Goal: Communication & Community: Answer question/provide support

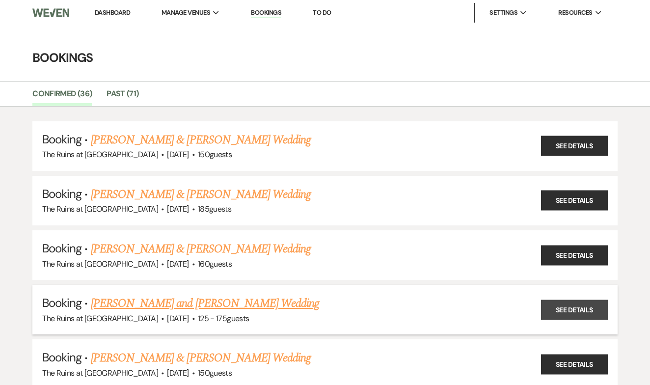
click at [558, 306] on link "See Details" at bounding box center [574, 310] width 67 height 20
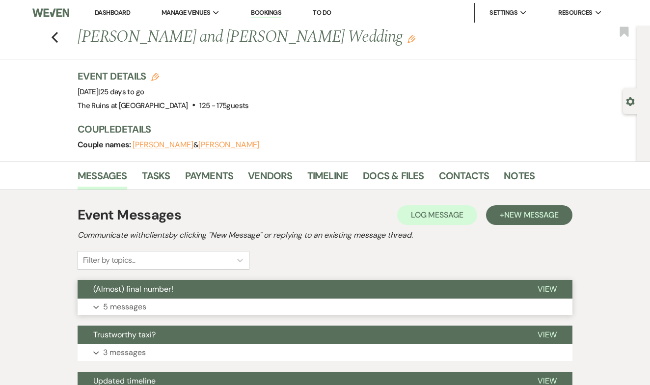
click at [542, 287] on span "View" at bounding box center [547, 289] width 19 height 10
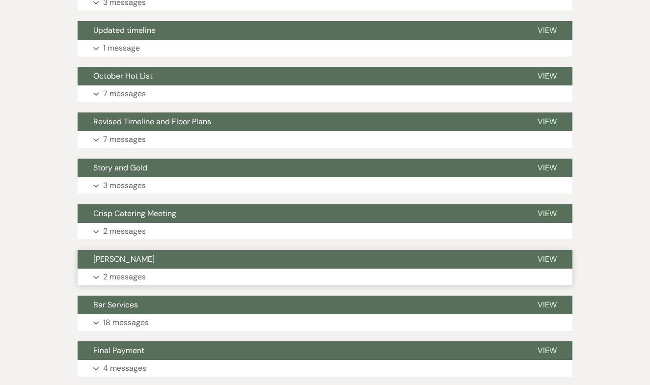
scroll to position [868, 0]
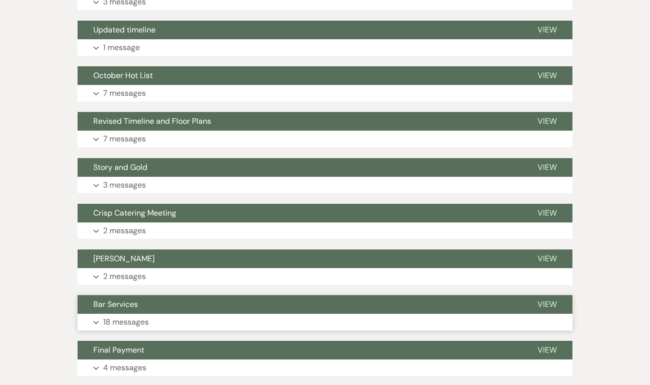
click at [552, 299] on span "View" at bounding box center [547, 304] width 19 height 10
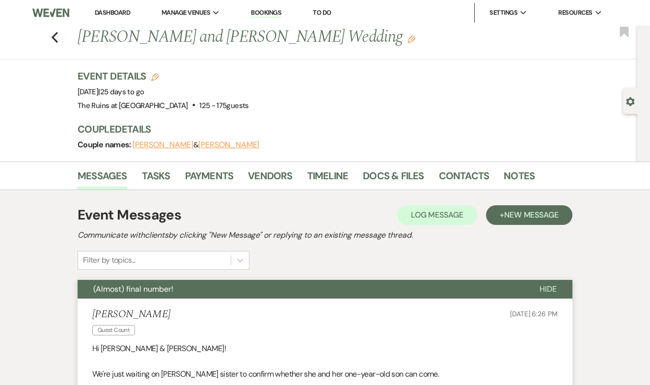
scroll to position [0, 0]
click at [519, 217] on span "New Message" at bounding box center [531, 215] width 55 height 10
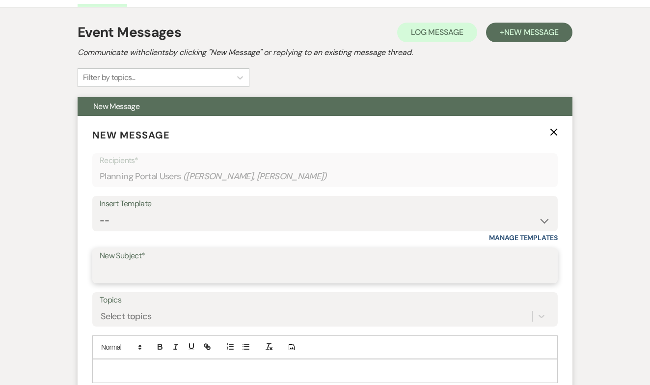
click at [177, 263] on input "New Subject*" at bounding box center [325, 272] width 451 height 19
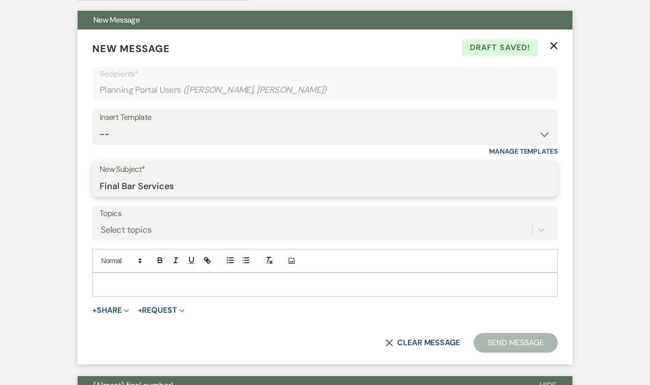
scroll to position [271, 0]
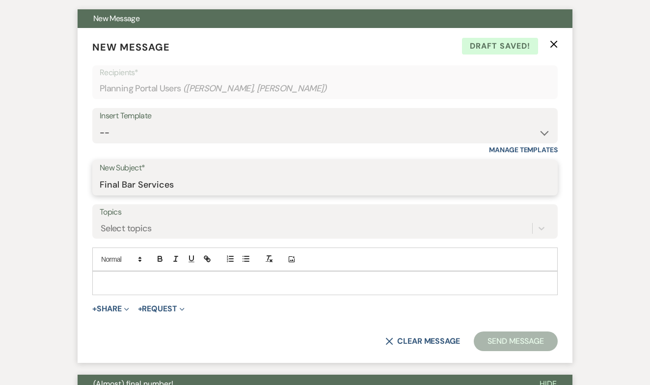
type input "Final Bar Services"
click at [147, 281] on p at bounding box center [325, 282] width 450 height 11
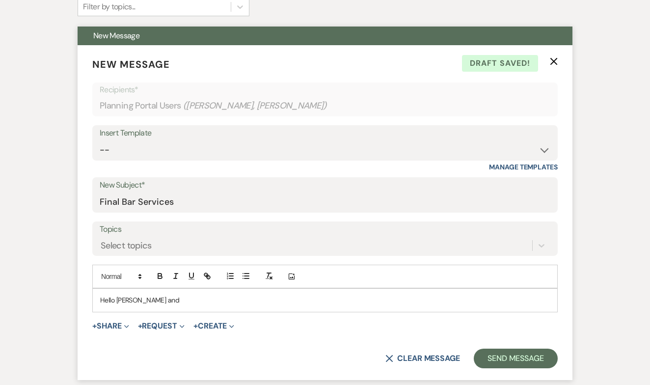
scroll to position [254, 0]
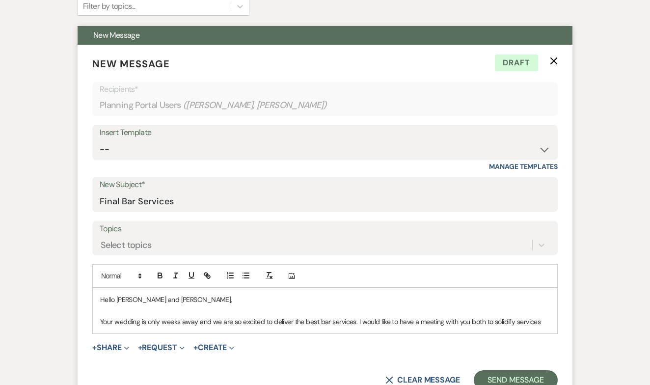
click at [99, 319] on div "Hello [PERSON_NAME] and [PERSON_NAME], Your wedding is only weeks away and we a…" at bounding box center [325, 310] width 465 height 45
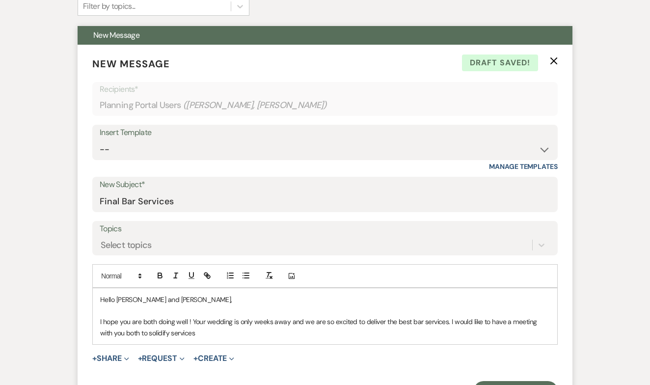
click at [181, 330] on p "I hope you are both doing well ! Your wedding is only weeks away and we are so …" at bounding box center [325, 327] width 450 height 22
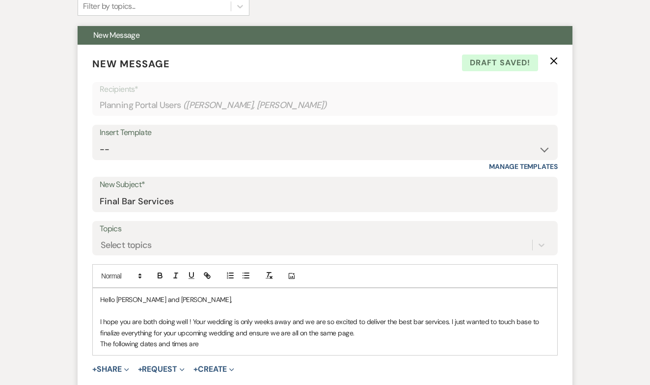
click at [112, 341] on p "The following dates and times are" at bounding box center [325, 343] width 450 height 11
click at [274, 340] on p "[PERSON_NAME] and I are available on the following dates and times are" at bounding box center [325, 343] width 450 height 11
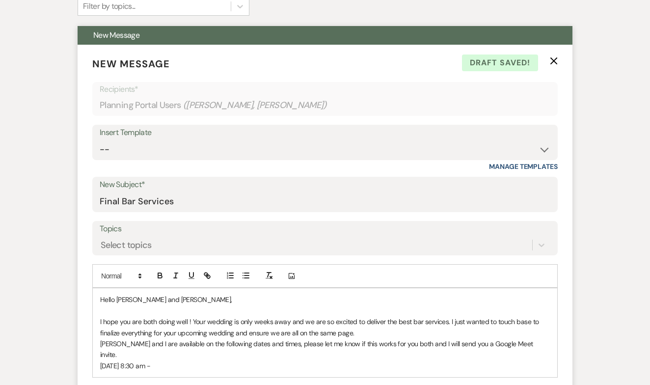
click at [165, 360] on p "[DATE] 8:30 am -" at bounding box center [325, 365] width 450 height 11
click at [203, 360] on p "[DATE] : 8:30 am -" at bounding box center [325, 365] width 450 height 11
click at [136, 371] on p "[DATE] 8:30-11:30 or 5:00-6:00" at bounding box center [325, 376] width 450 height 11
click at [198, 371] on p "[DATE] : 8:30-11:30 or 5:00-6:00" at bounding box center [325, 376] width 450 height 11
click at [223, 371] on p "[DATE] : 8:30am-11:30 or 5:00-6:00" at bounding box center [325, 376] width 450 height 11
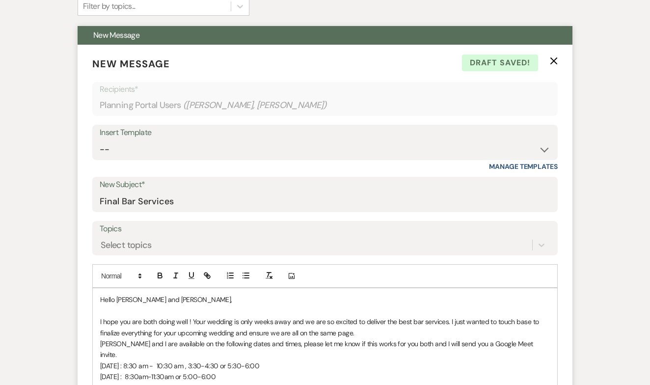
click at [289, 371] on p "[DATE] : 8:30am-11:30am or 5:00-6:00" at bounding box center [325, 376] width 450 height 11
click at [366, 333] on p "I hope you are both doing well ! Your wedding is only weeks away and we are so …" at bounding box center [325, 327] width 450 height 22
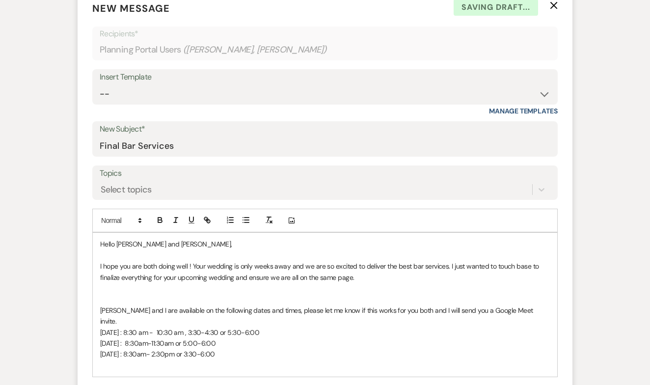
scroll to position [310, 0]
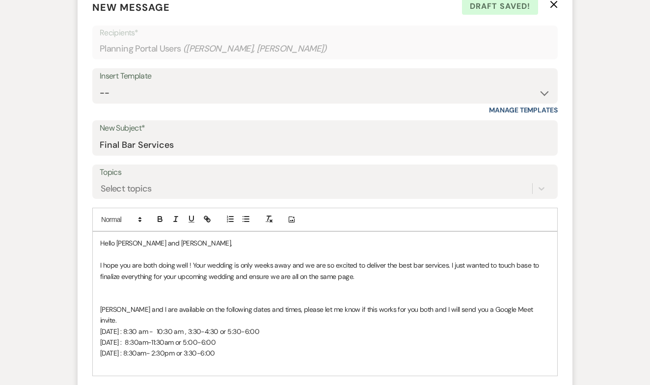
click at [289, 348] on p "[DATE] : 8:30am- 2:30pm or 3:30-6:00" at bounding box center [325, 353] width 450 height 11
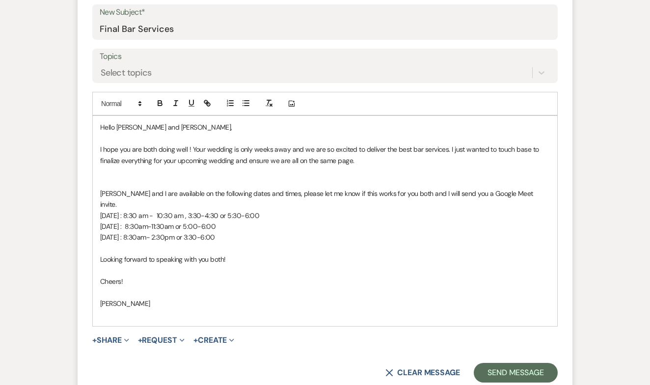
scroll to position [426, 0]
click at [488, 363] on button "Send Message" at bounding box center [516, 373] width 84 height 20
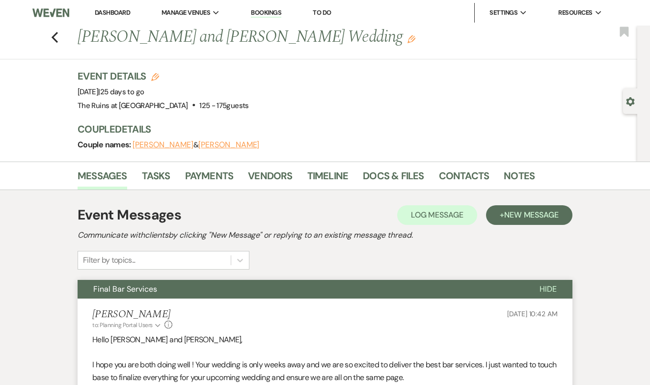
scroll to position [0, 0]
click at [56, 37] on icon "Previous" at bounding box center [54, 37] width 7 height 12
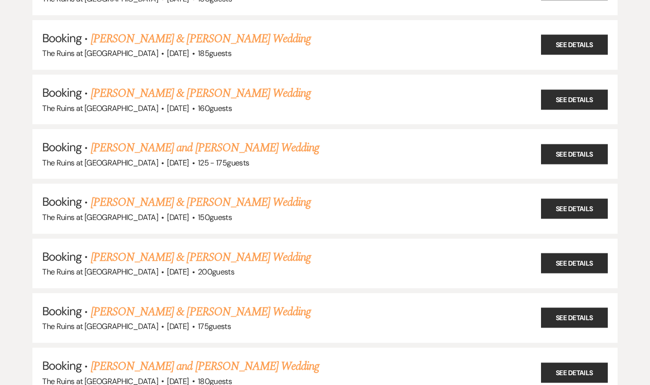
scroll to position [157, 0]
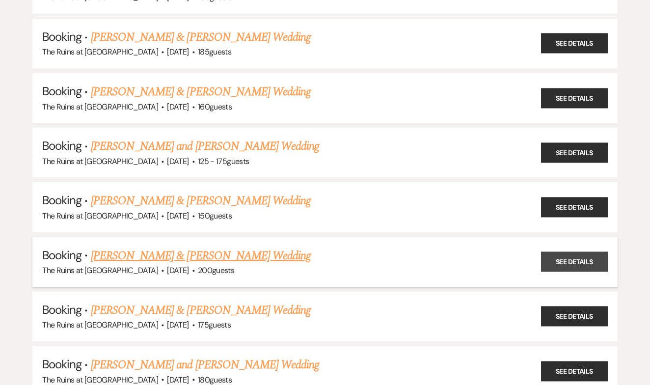
click at [552, 253] on link "See Details" at bounding box center [574, 262] width 67 height 20
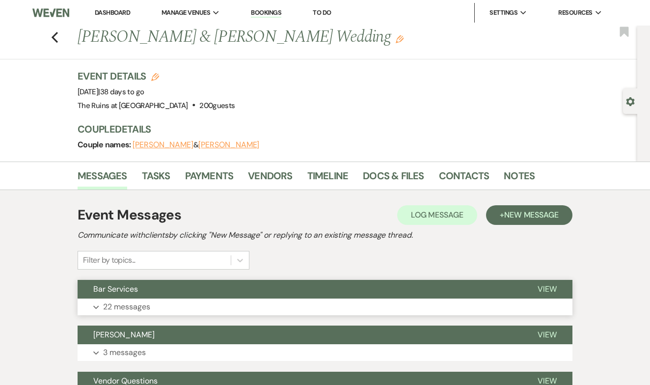
click at [544, 284] on span "View" at bounding box center [547, 289] width 19 height 10
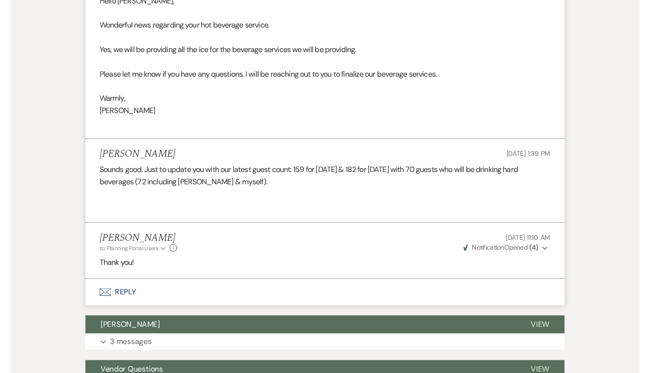
scroll to position [2790, 0]
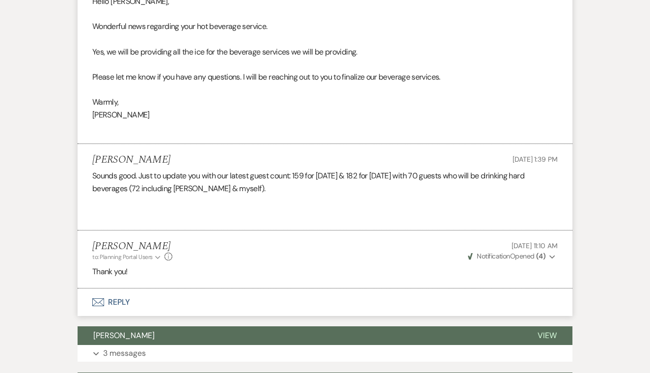
click at [124, 288] on button "Envelope Reply" at bounding box center [325, 302] width 495 height 28
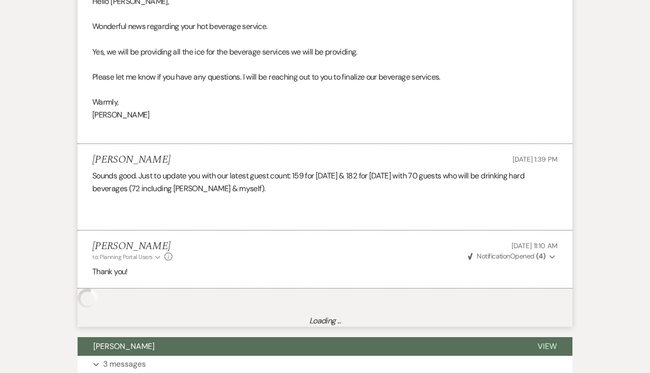
scroll to position [2962, 0]
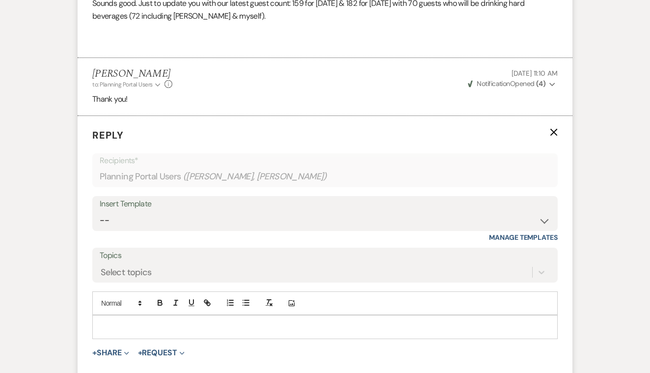
click at [127, 321] on p at bounding box center [325, 326] width 450 height 11
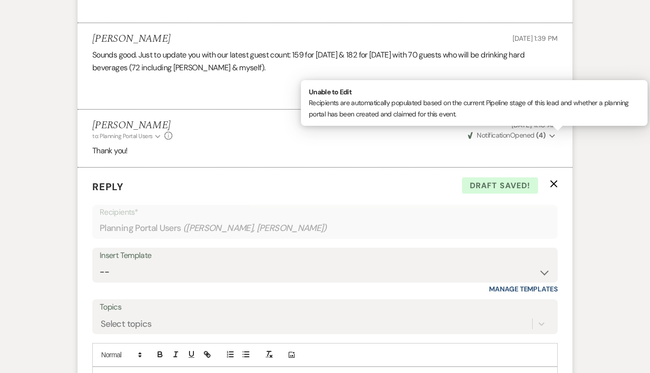
scroll to position [2927, 0]
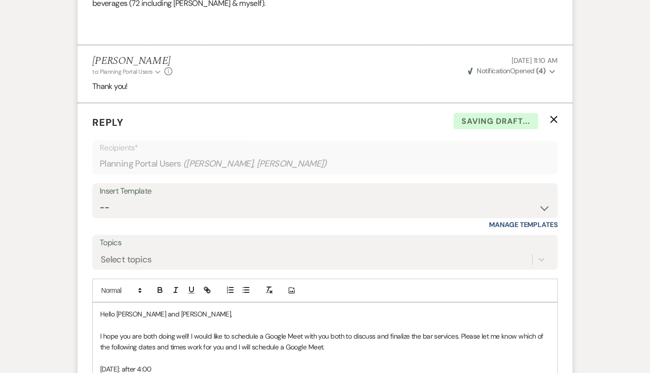
scroll to position [2975, 0]
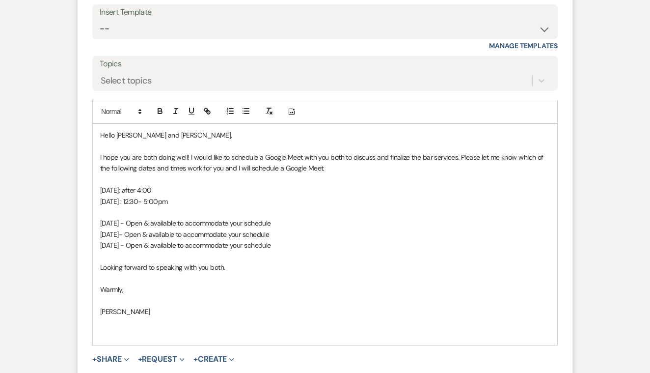
scroll to position [3160, 0]
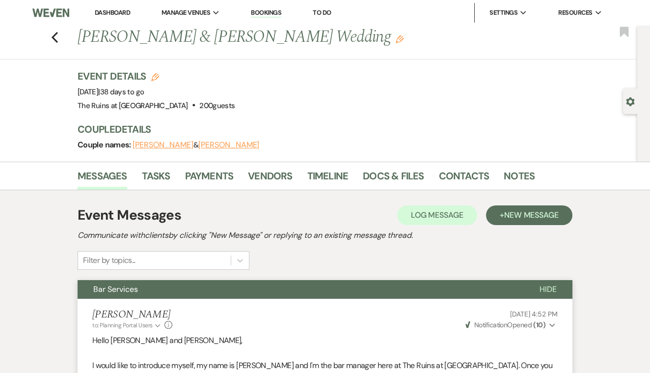
scroll to position [0, 0]
click at [55, 38] on icon "Previous" at bounding box center [54, 37] width 7 height 12
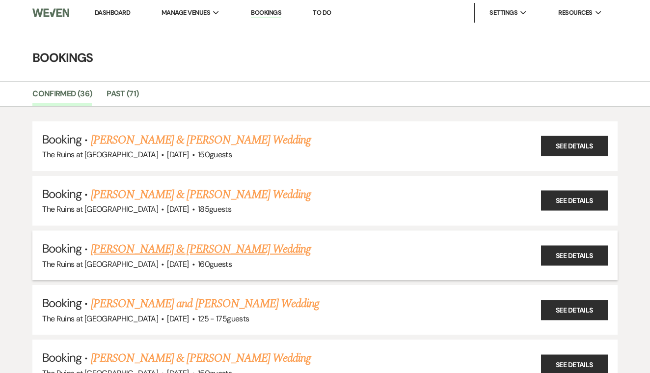
scroll to position [31, 0]
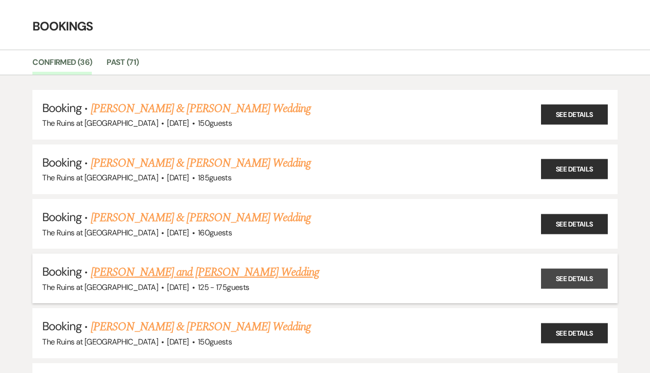
click at [551, 270] on link "See Details" at bounding box center [574, 278] width 67 height 20
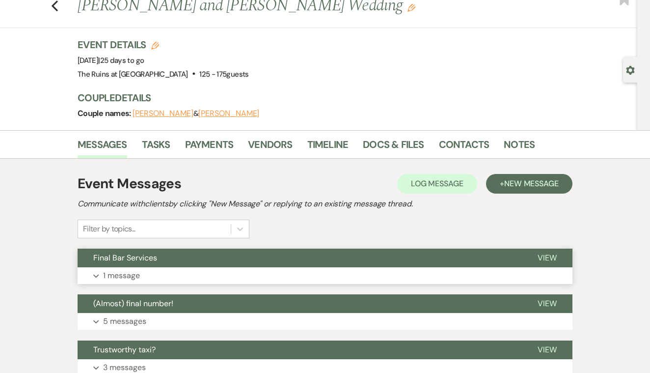
click at [543, 258] on span "View" at bounding box center [547, 257] width 19 height 10
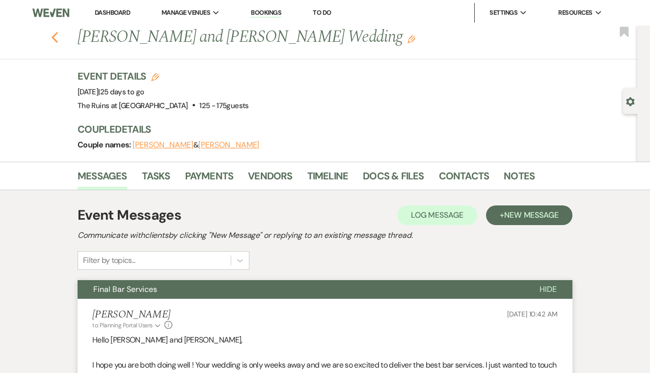
click at [55, 36] on icon "Previous" at bounding box center [54, 37] width 7 height 12
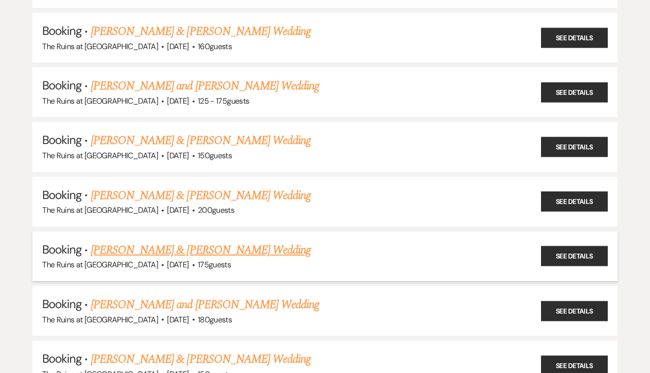
scroll to position [247, 0]
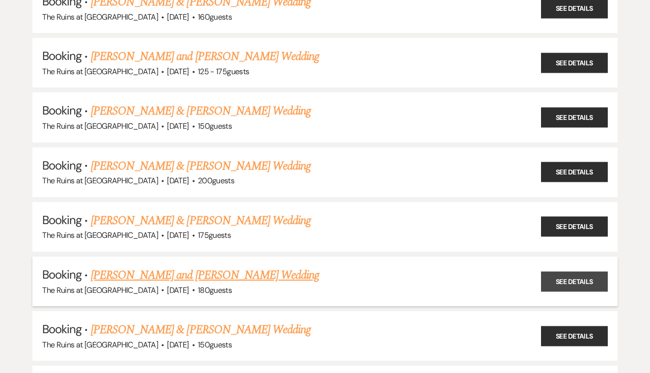
click at [565, 272] on link "See Details" at bounding box center [574, 281] width 67 height 20
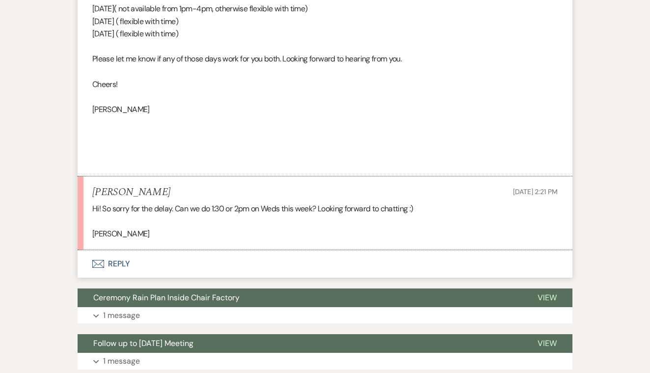
scroll to position [2042, 0]
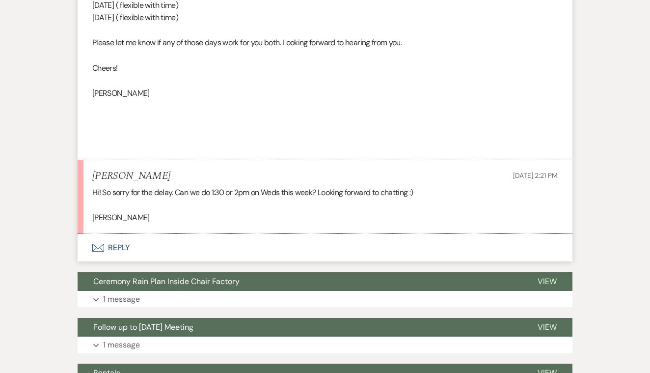
click at [115, 234] on button "Envelope Reply" at bounding box center [325, 248] width 495 height 28
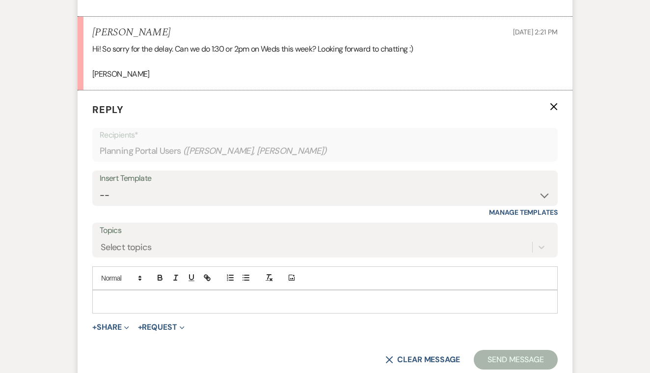
click at [125, 296] on p at bounding box center [325, 301] width 450 height 11
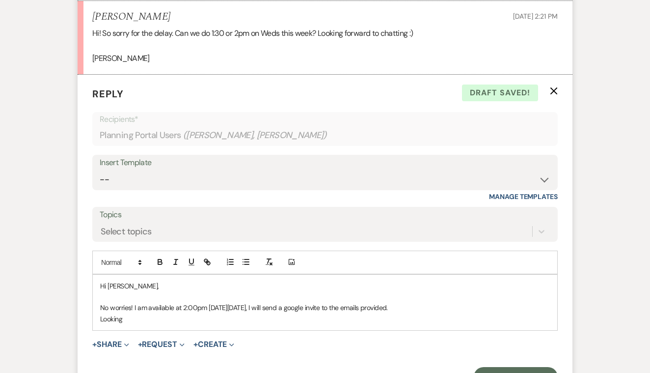
scroll to position [2208, 0]
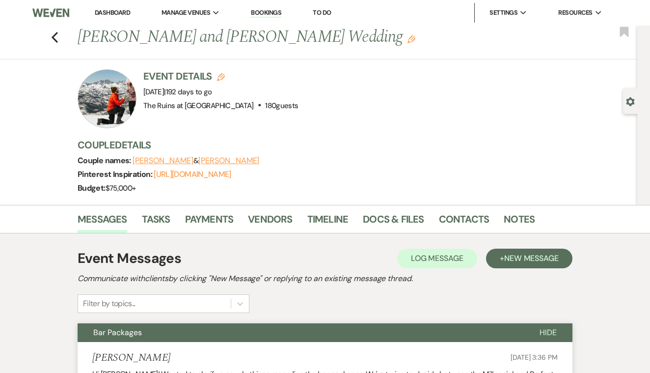
scroll to position [0, 0]
click at [452, 216] on link "Contacts" at bounding box center [464, 222] width 51 height 22
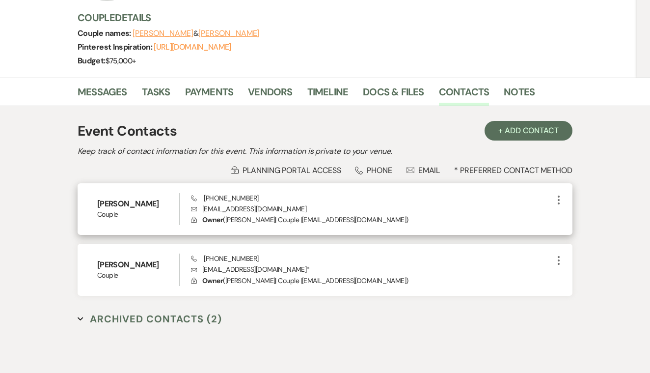
scroll to position [128, 0]
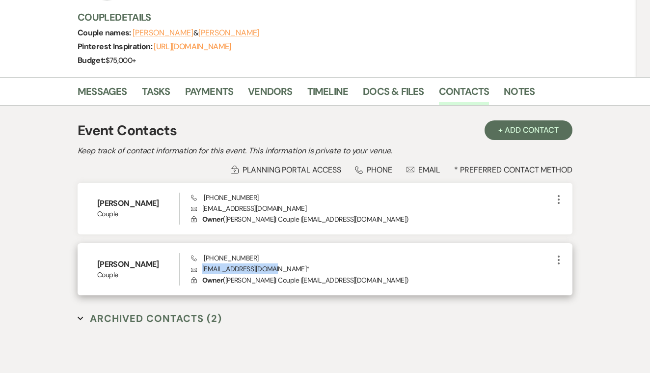
drag, startPoint x: 202, startPoint y: 268, endPoint x: 276, endPoint y: 270, distance: 73.2
click at [276, 270] on p "Envelope [EMAIL_ADDRESS][DOMAIN_NAME] *" at bounding box center [372, 268] width 362 height 11
copy p "[EMAIL_ADDRESS][DOMAIN_NAME]"
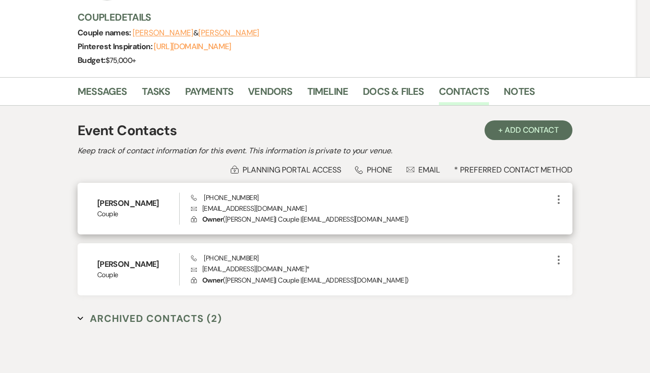
click at [310, 202] on div "Phone [PHONE_NUMBER] Envelope [EMAIL_ADDRESS][DOMAIN_NAME] Lock Owner ( [PERSON…" at bounding box center [372, 209] width 362 height 32
drag, startPoint x: 202, startPoint y: 207, endPoint x: 281, endPoint y: 208, distance: 78.6
click at [281, 208] on p "Envelope [EMAIL_ADDRESS][DOMAIN_NAME]" at bounding box center [372, 208] width 362 height 11
copy p "[EMAIL_ADDRESS][DOMAIN_NAME]"
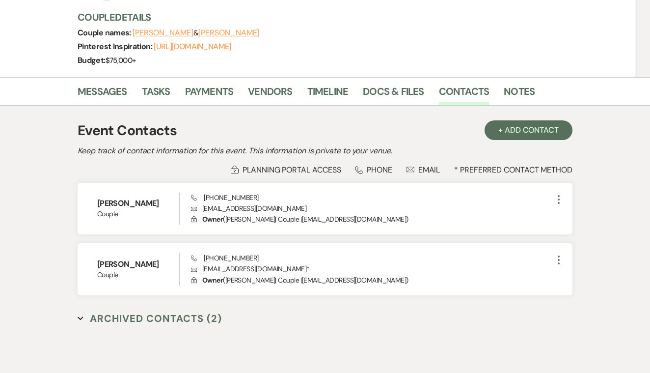
click at [50, 128] on div "Event Contacts + Add Contact Keep track of contact information for this event. …" at bounding box center [325, 231] width 560 height 251
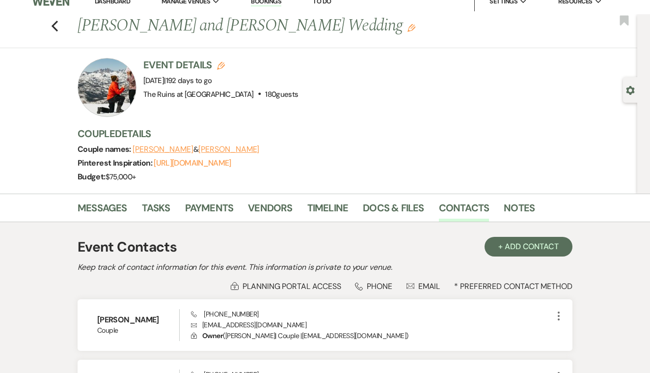
scroll to position [0, 0]
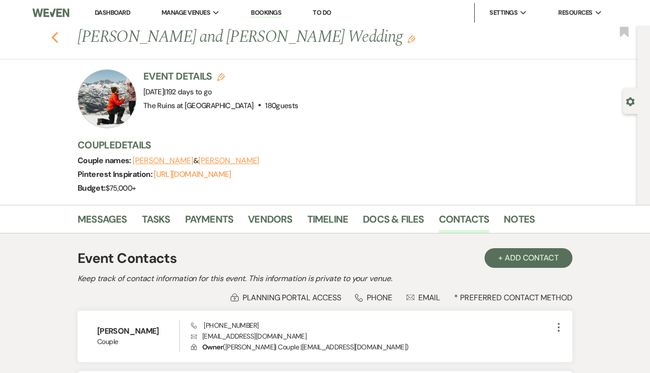
click at [55, 38] on use "button" at bounding box center [55, 37] width 6 height 11
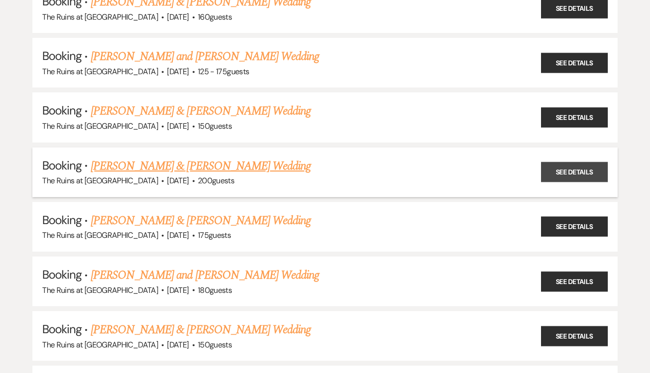
click at [572, 169] on link "See Details" at bounding box center [574, 172] width 67 height 20
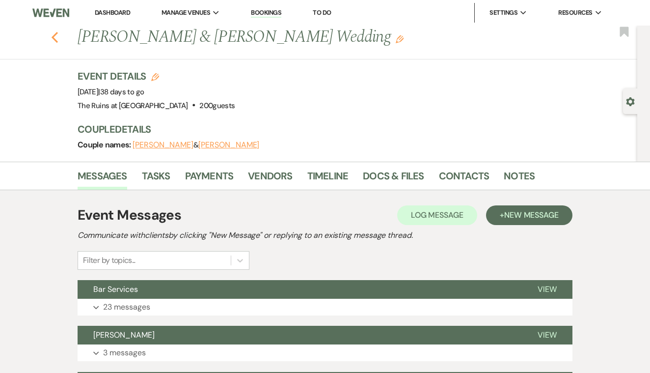
click at [54, 37] on use "button" at bounding box center [55, 37] width 6 height 11
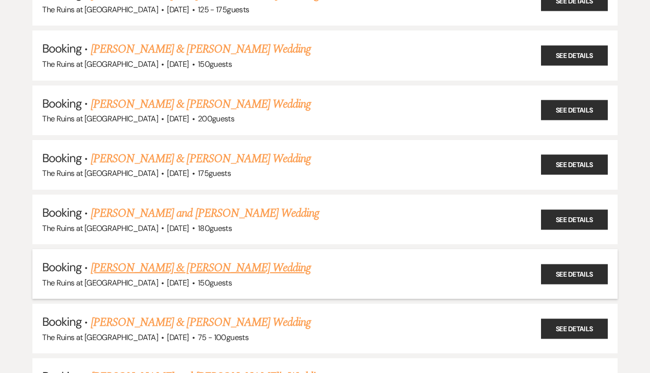
scroll to position [309, 0]
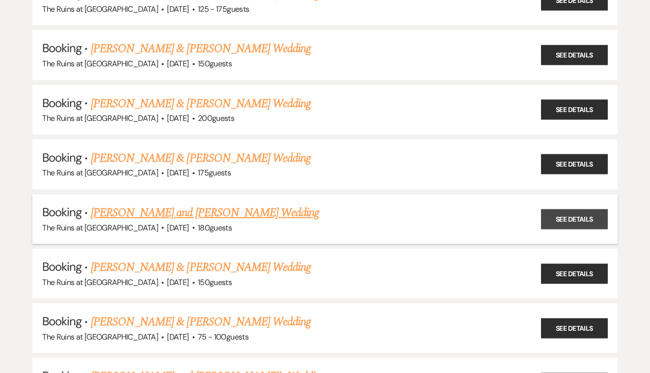
click at [565, 210] on link "See Details" at bounding box center [574, 219] width 67 height 20
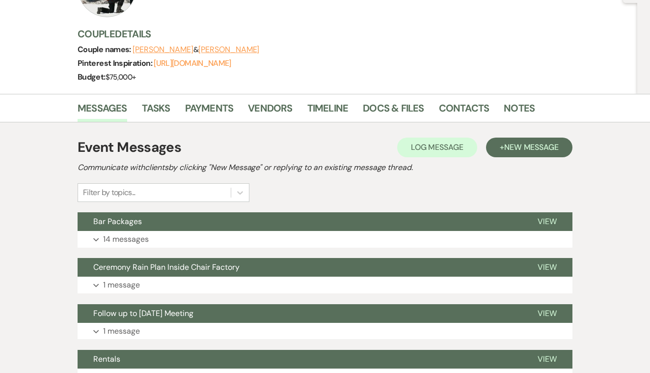
scroll to position [108, 0]
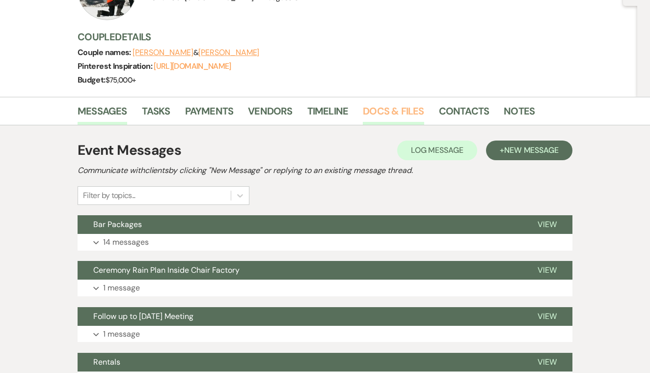
click at [379, 110] on link "Docs & Files" at bounding box center [393, 114] width 61 height 22
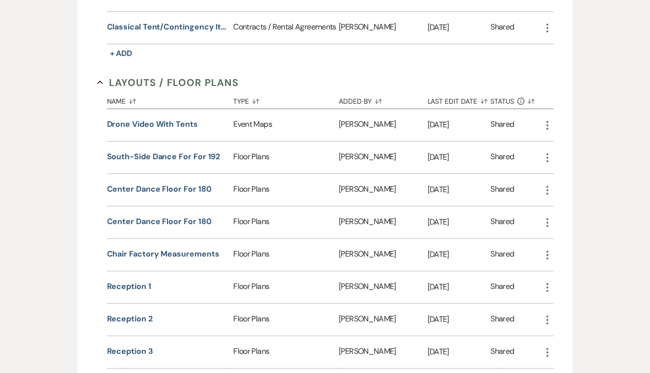
scroll to position [517, 0]
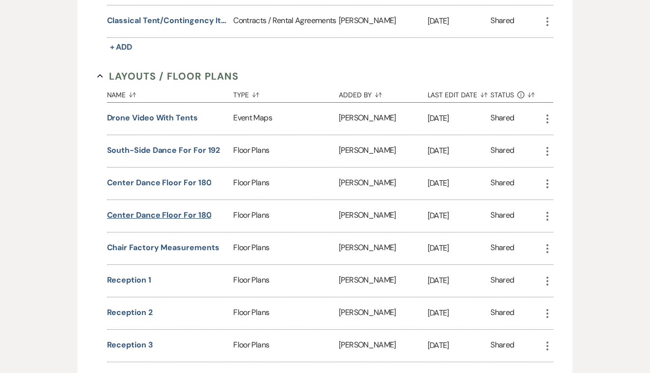
click at [189, 214] on button "Center Dance Floor for 180" at bounding box center [159, 215] width 105 height 12
